Goal: Use online tool/utility: Use online tool/utility

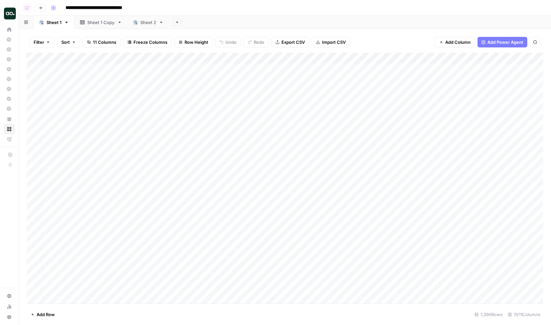
scroll to position [0, 274]
click at [292, 58] on div "Add Column" at bounding box center [285, 178] width 517 height 251
click at [291, 103] on span "Schedule" at bounding box center [308, 104] width 58 height 7
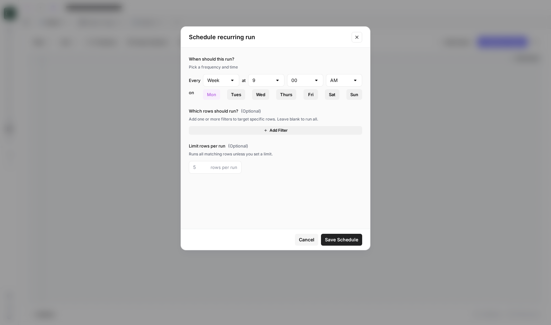
click at [258, 130] on button "Add Filter" at bounding box center [275, 130] width 173 height 9
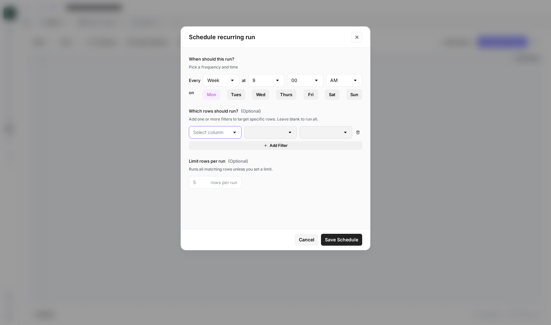
click at [220, 131] on input "text" at bounding box center [211, 132] width 36 height 7
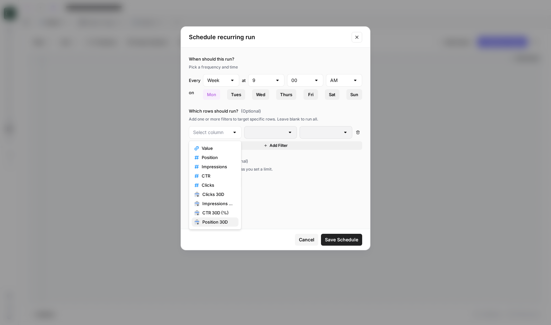
click at [220, 222] on span "Position 30D" at bounding box center [217, 222] width 31 height 7
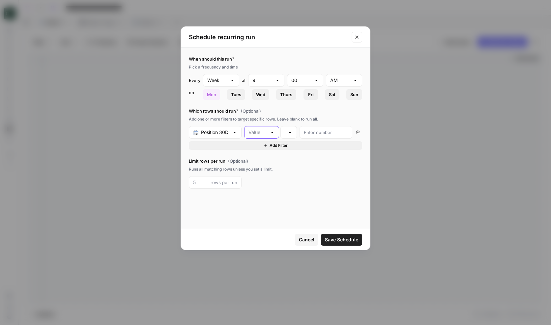
click at [256, 132] on input "text" at bounding box center [258, 132] width 18 height 7
click at [263, 158] on span "Change" at bounding box center [260, 157] width 21 height 7
type input "Change"
click at [356, 37] on icon "Close modal" at bounding box center [356, 37] width 5 height 5
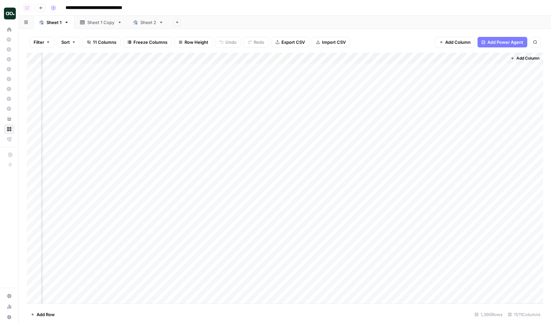
click at [400, 22] on div "Add Sheet" at bounding box center [360, 22] width 382 height 13
